Goal: Transaction & Acquisition: Obtain resource

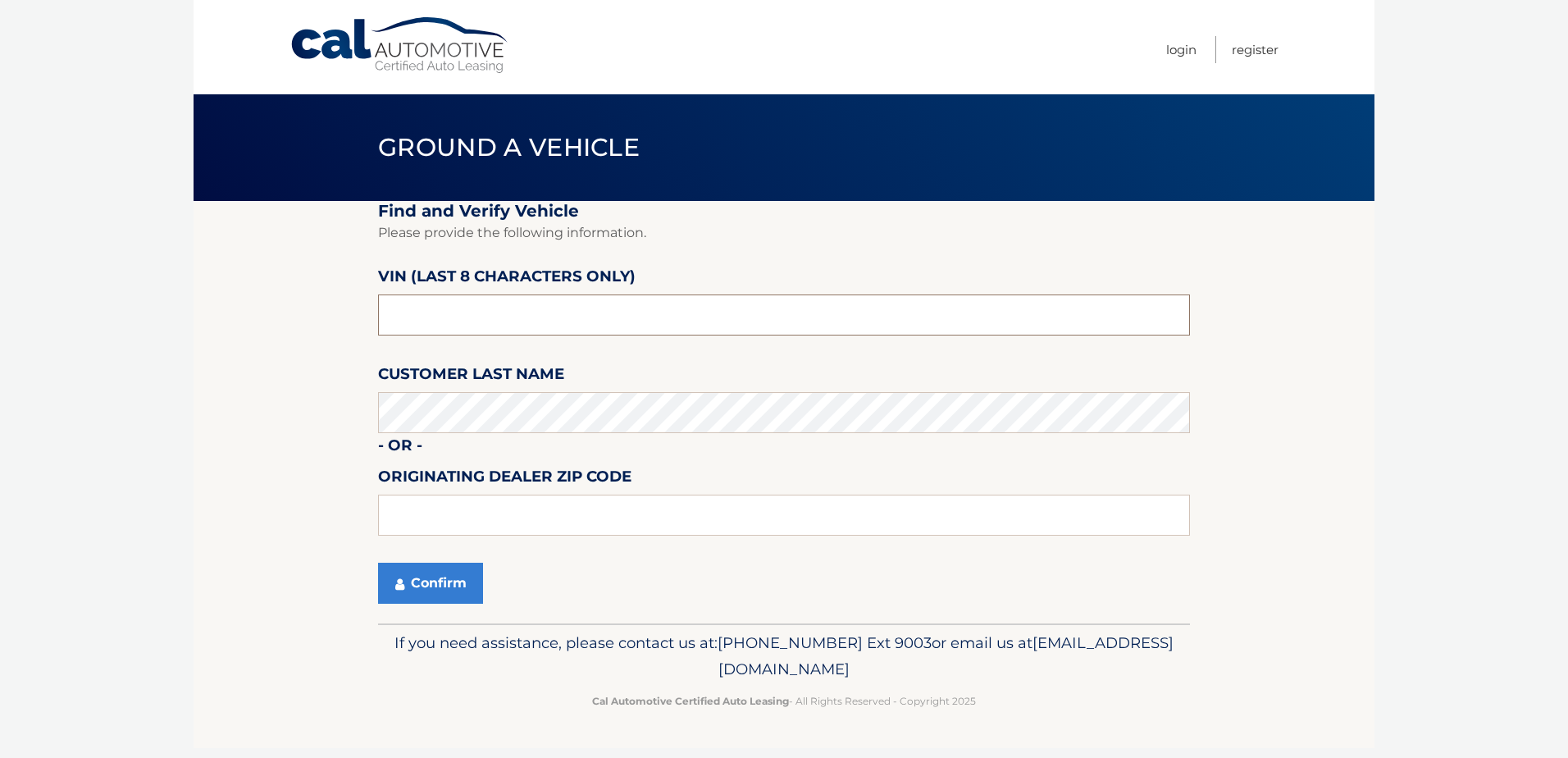
click at [546, 316] on input "text" at bounding box center [784, 315] width 812 height 41
click at [440, 516] on input "text" at bounding box center [784, 516] width 812 height 41
type input "14626"
drag, startPoint x: 442, startPoint y: 298, endPoint x: 433, endPoint y: 315, distance: 19.2
click at [440, 305] on input "text" at bounding box center [784, 315] width 812 height 41
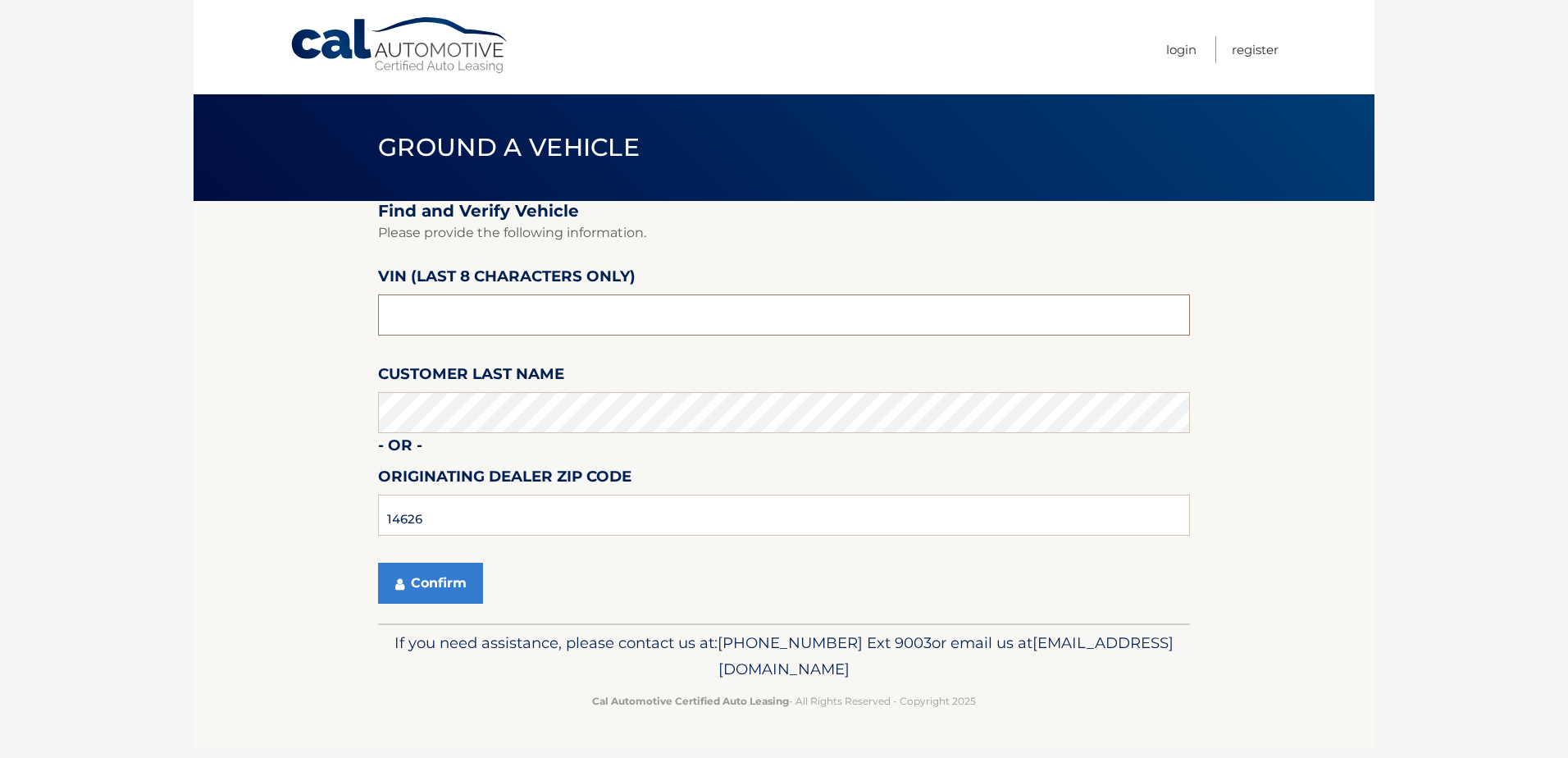
click at [433, 314] on input "text" at bounding box center [784, 315] width 812 height 41
click at [444, 583] on button "Confirm" at bounding box center [430, 584] width 105 height 41
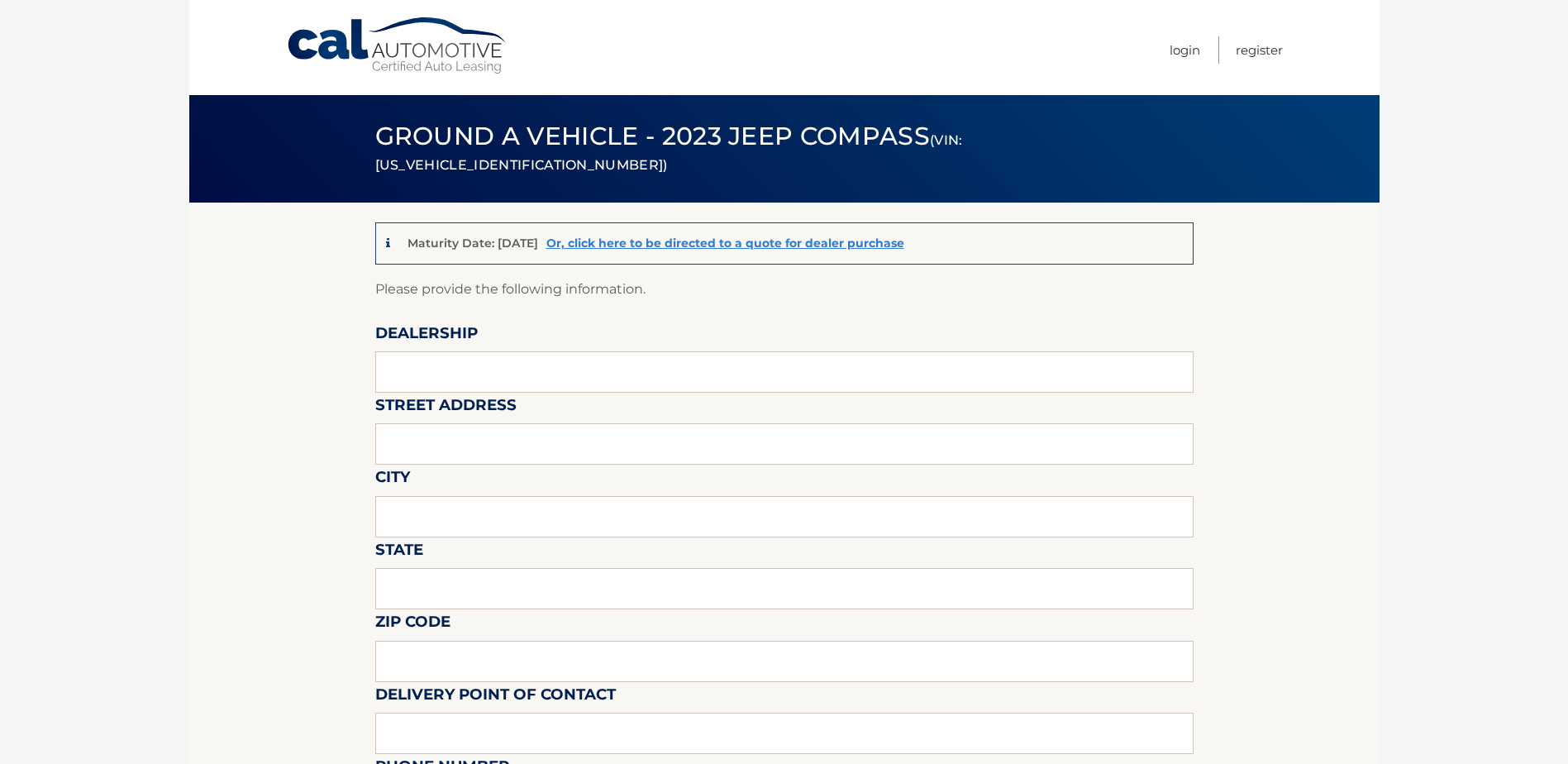
click at [380, 54] on link "Cal Automotive" at bounding box center [397, 46] width 223 height 59
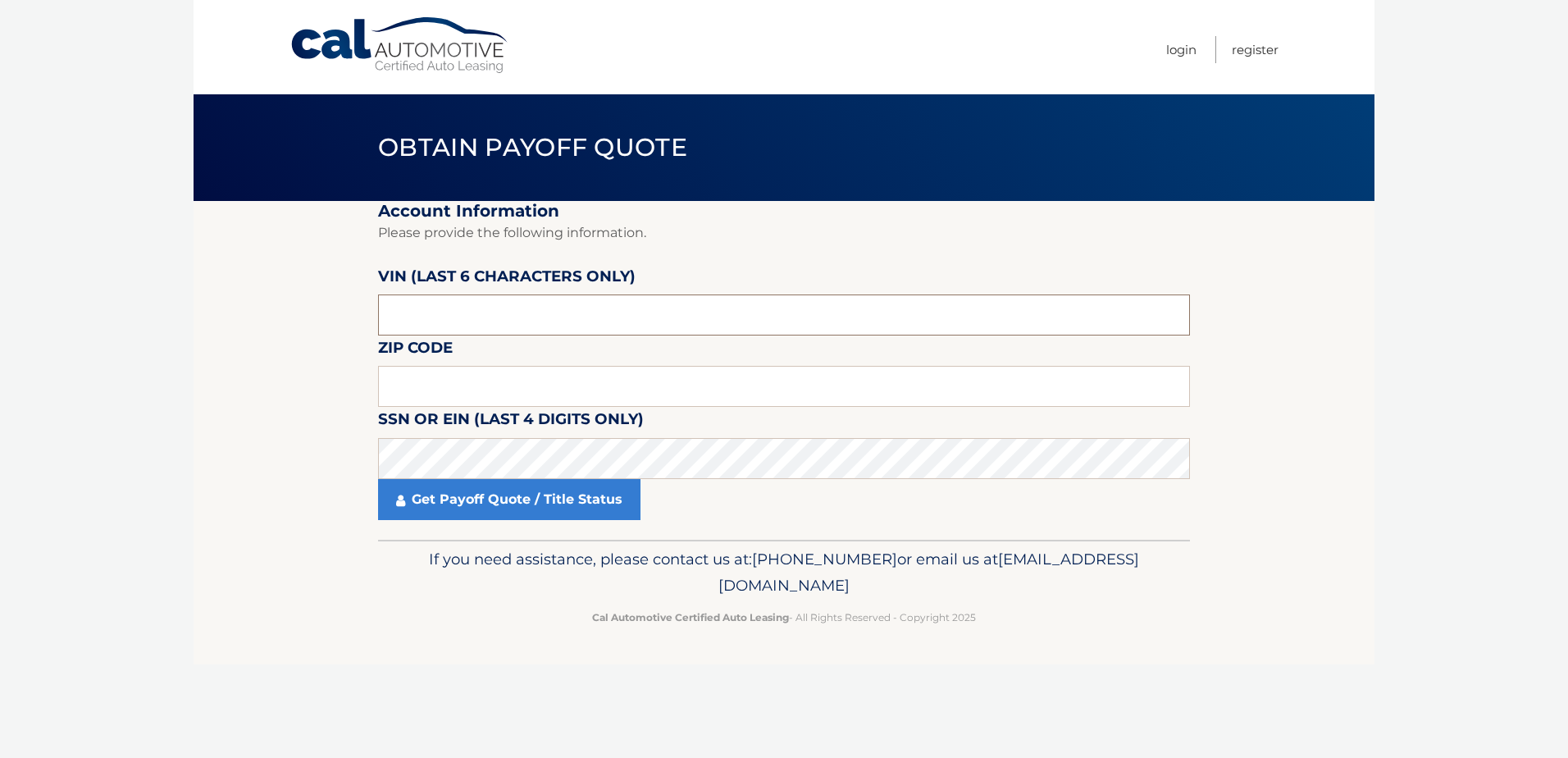
click at [483, 314] on input "text" at bounding box center [784, 315] width 812 height 41
click at [439, 312] on input "text" at bounding box center [784, 315] width 812 height 41
paste input "PT5455"
drag, startPoint x: 449, startPoint y: 323, endPoint x: 374, endPoint y: 332, distance: 75.5
click at [374, 332] on section "Account Information Please provide the following information. VIN (last 6 chara…" at bounding box center [783, 371] width 1181 height 339
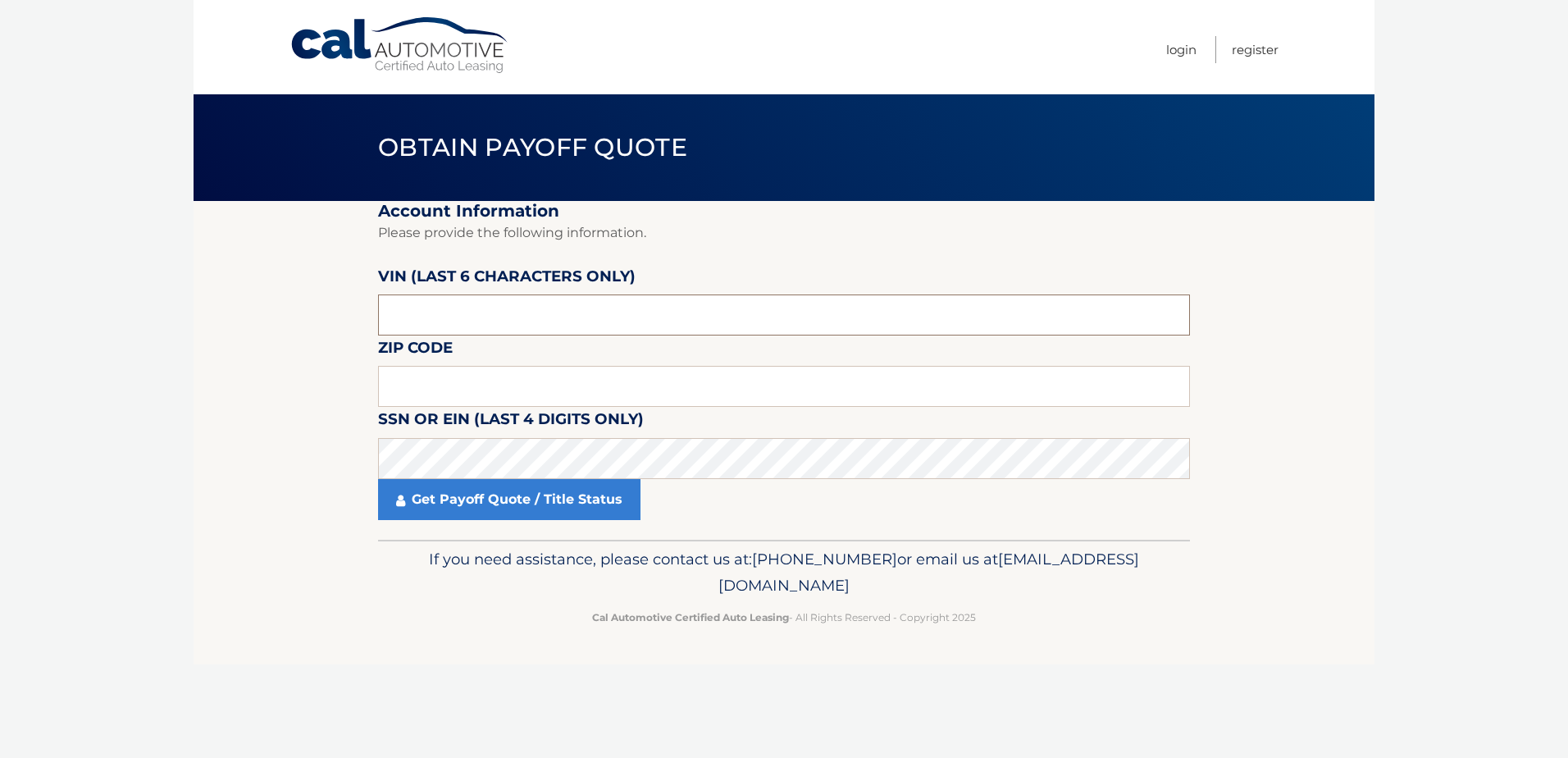
type input "PT5455"
click at [452, 320] on input "text" at bounding box center [784, 315] width 812 height 41
click at [518, 376] on input "text" at bounding box center [784, 387] width 812 height 41
type input "14622"
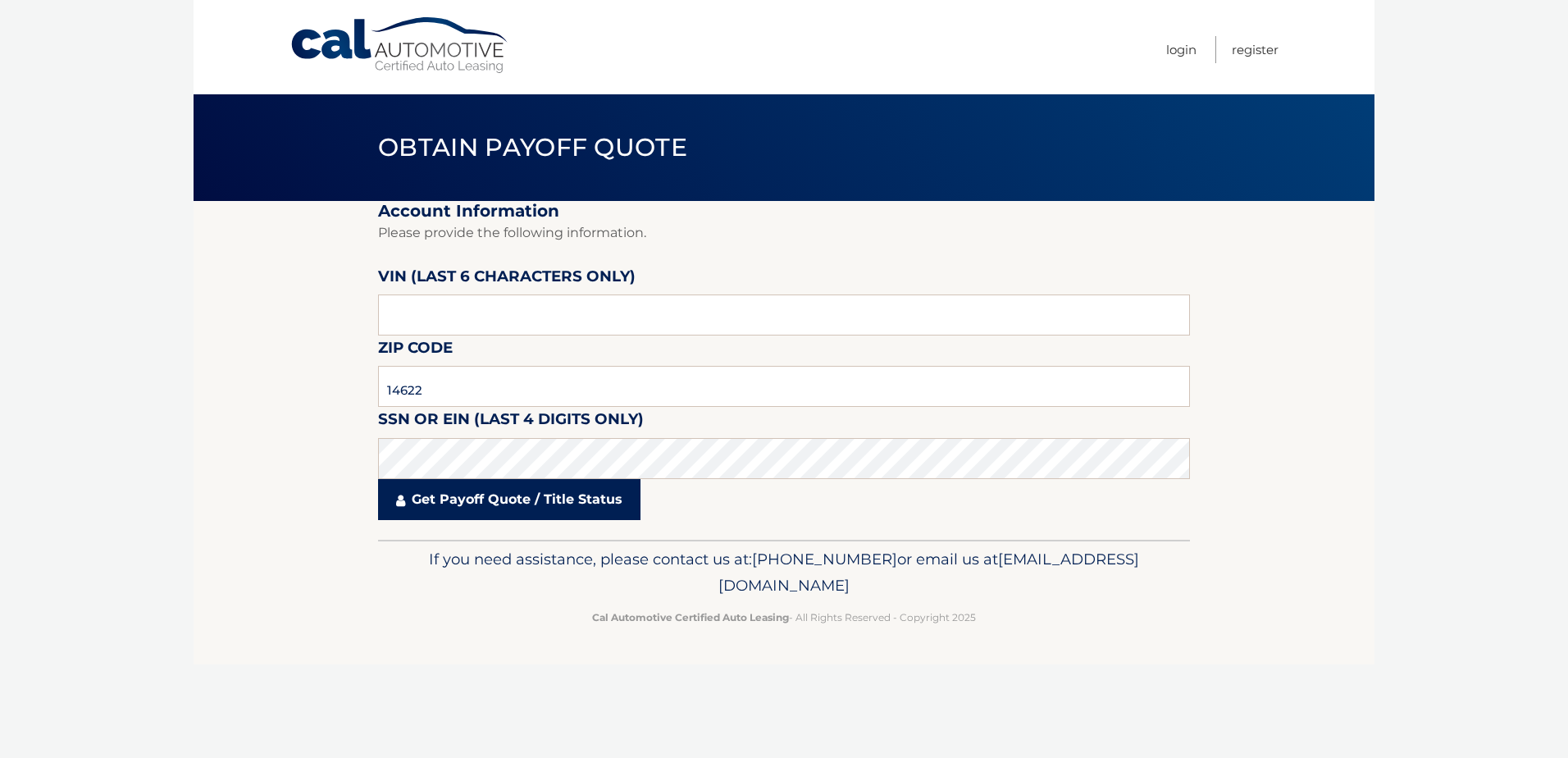
click at [423, 505] on link "Get Payoff Quote / Title Status" at bounding box center [509, 500] width 263 height 41
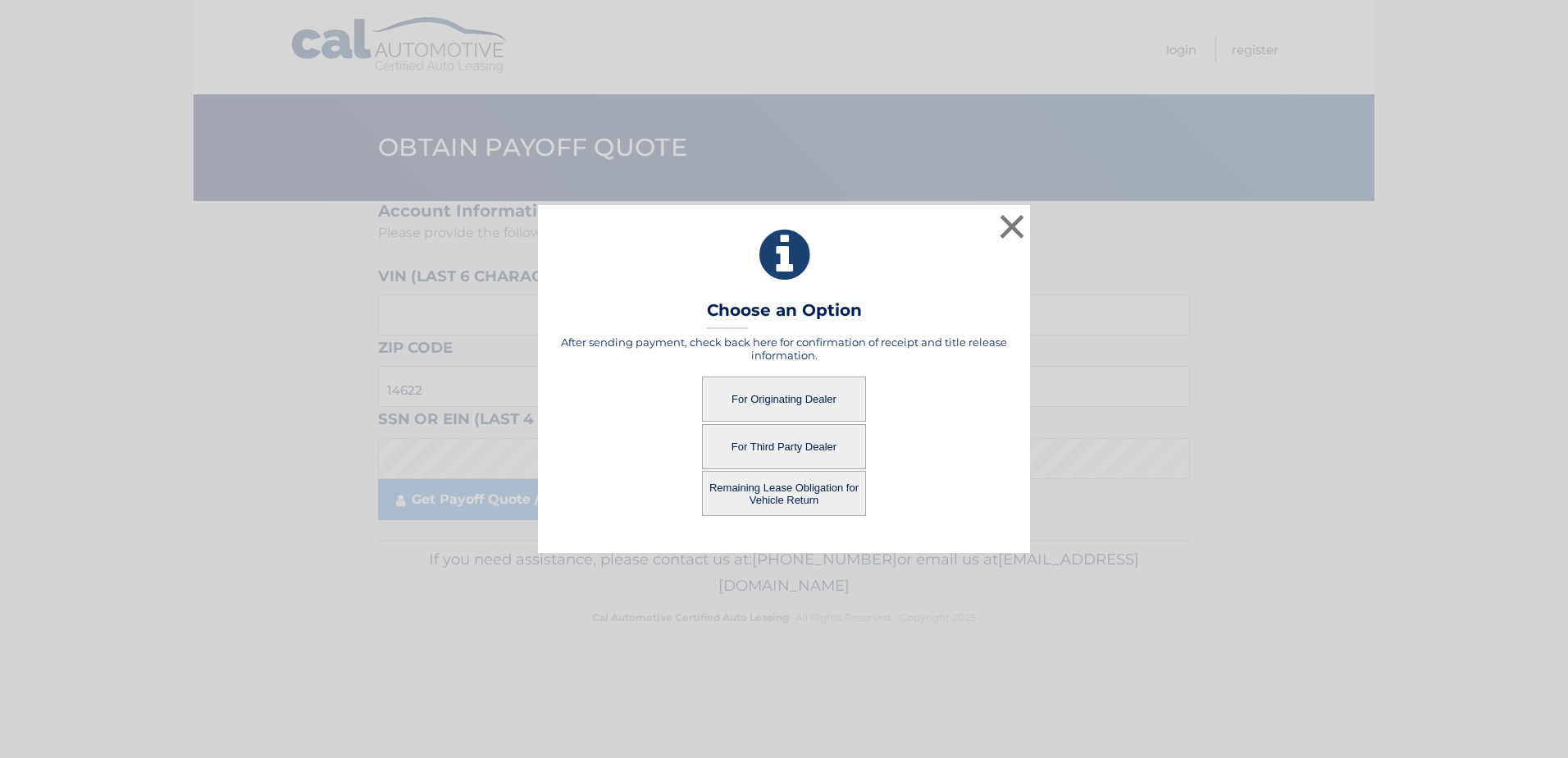
click at [830, 388] on button "For Originating Dealer" at bounding box center [784, 400] width 164 height 45
click at [822, 396] on button "For Originating Dealer" at bounding box center [784, 400] width 164 height 45
